Goal: Transaction & Acquisition: Purchase product/service

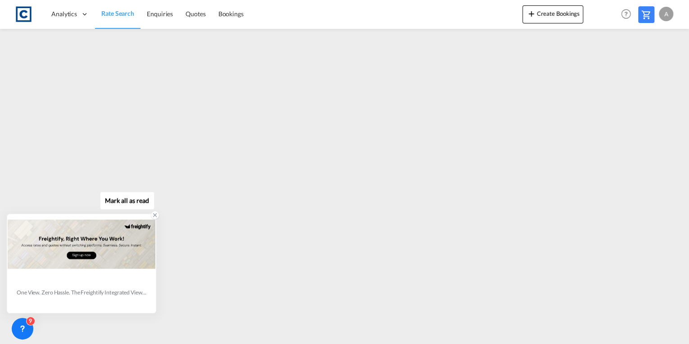
click at [156, 214] on icon at bounding box center [155, 215] width 6 height 6
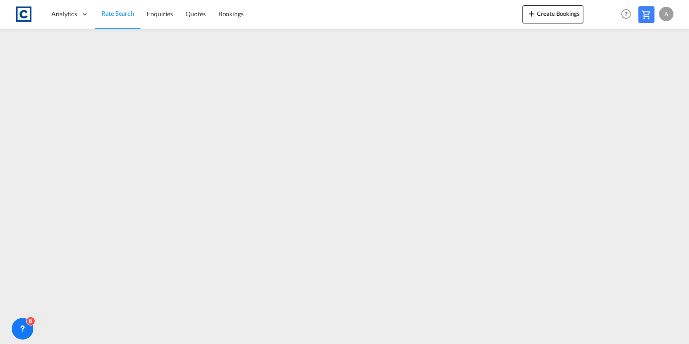
click at [649, 18] on md-icon at bounding box center [646, 14] width 11 height 11
